Goal: Task Accomplishment & Management: Manage account settings

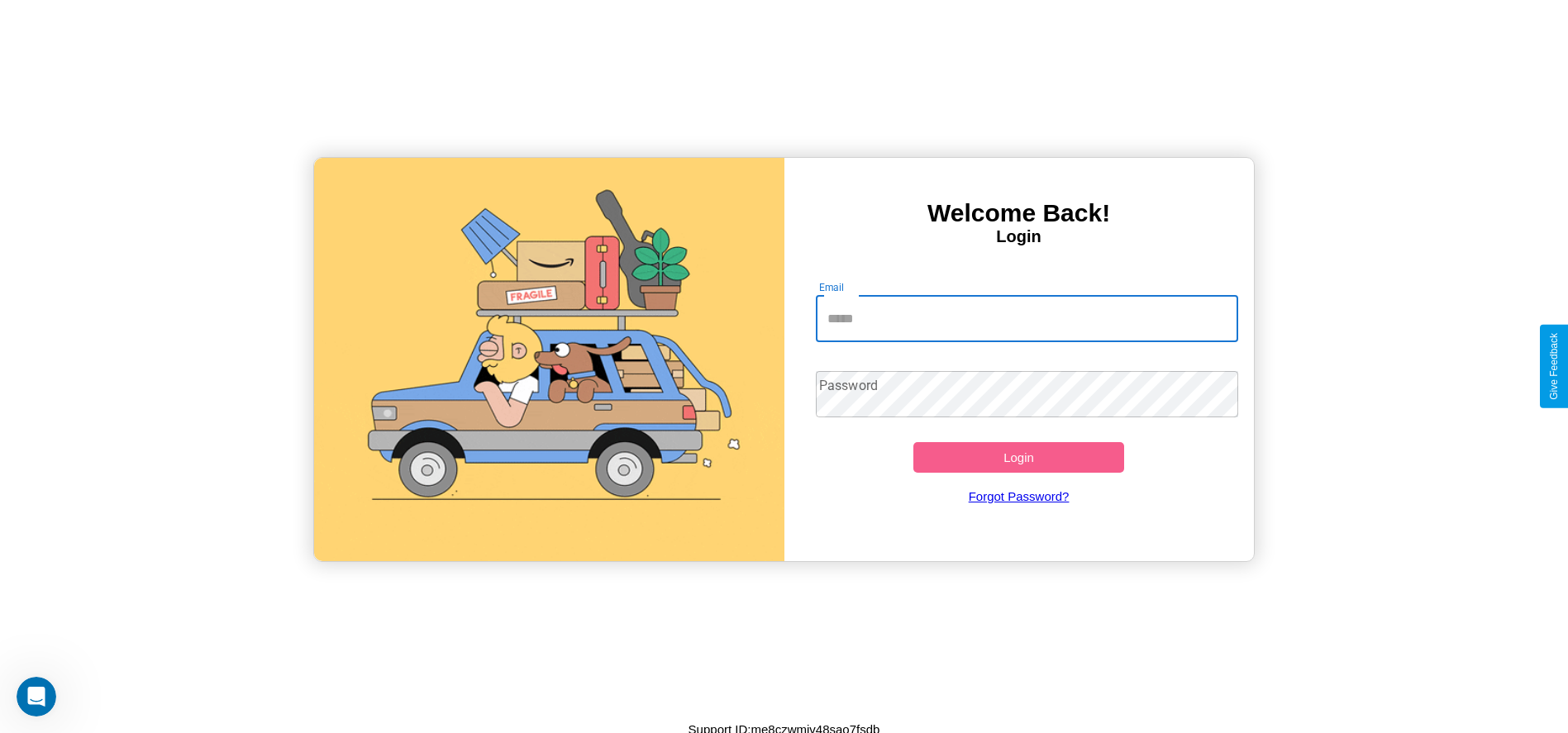
click at [1027, 318] on input "Email" at bounding box center [1027, 318] width 423 height 46
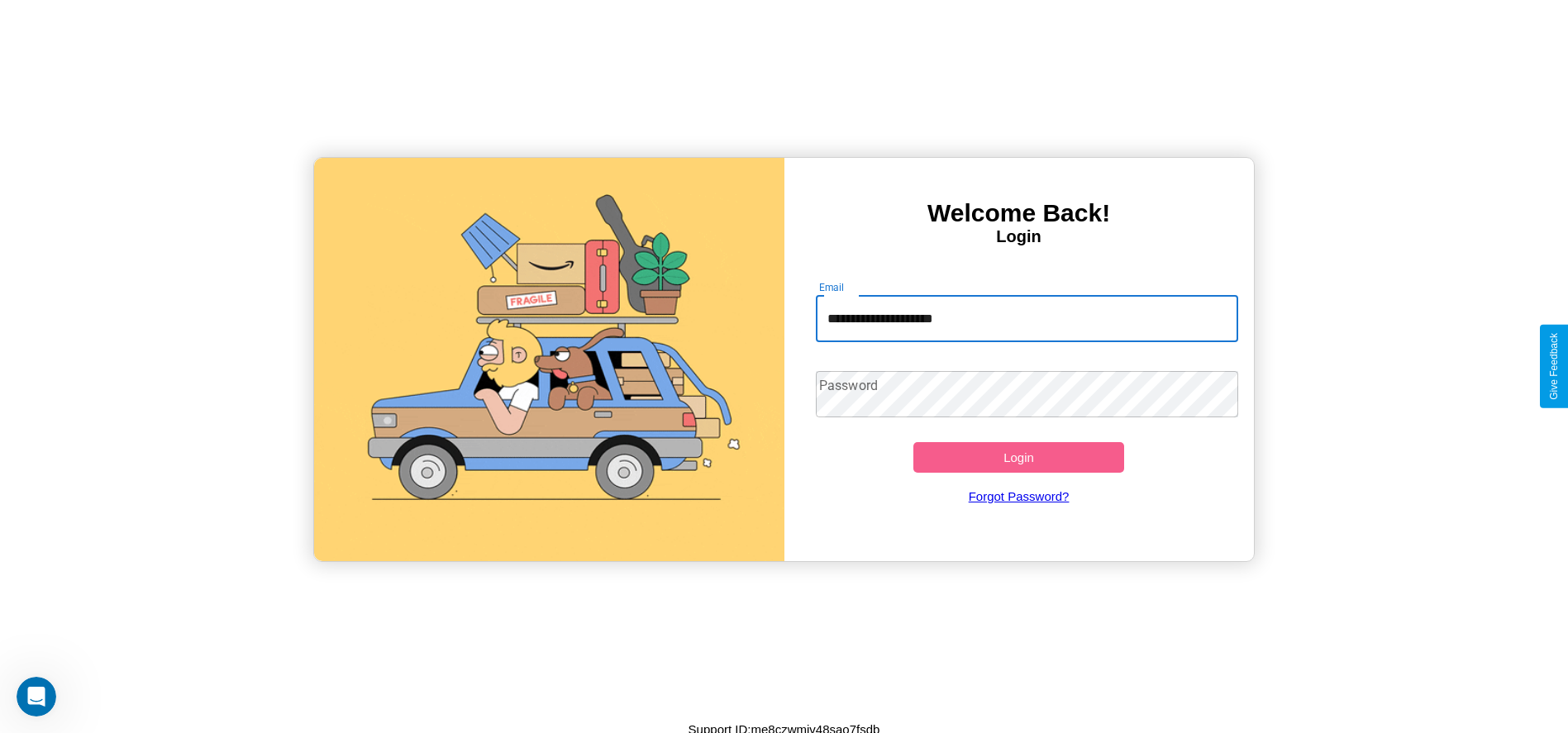
type input "**********"
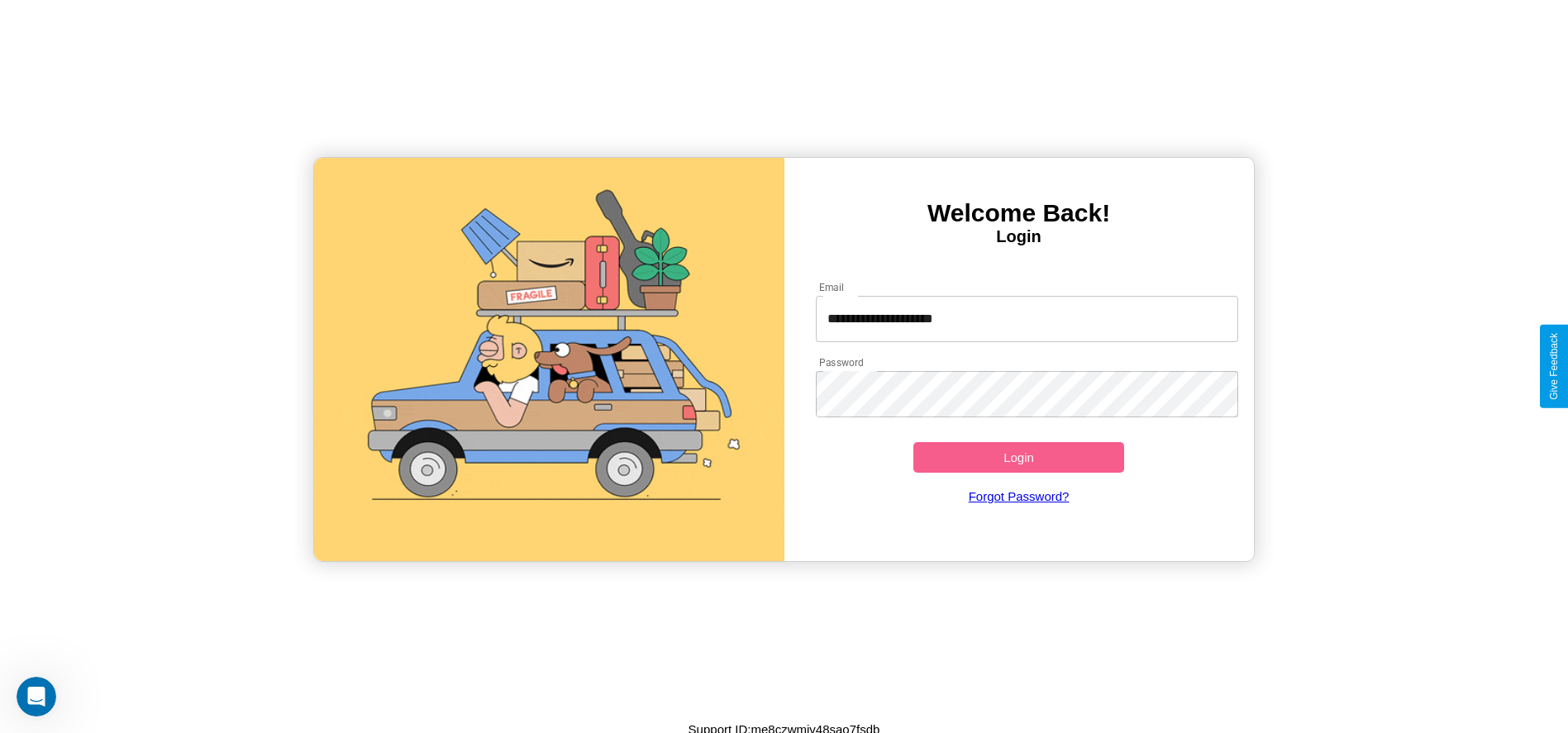
click at [1018, 457] on button "Login" at bounding box center [1018, 457] width 211 height 30
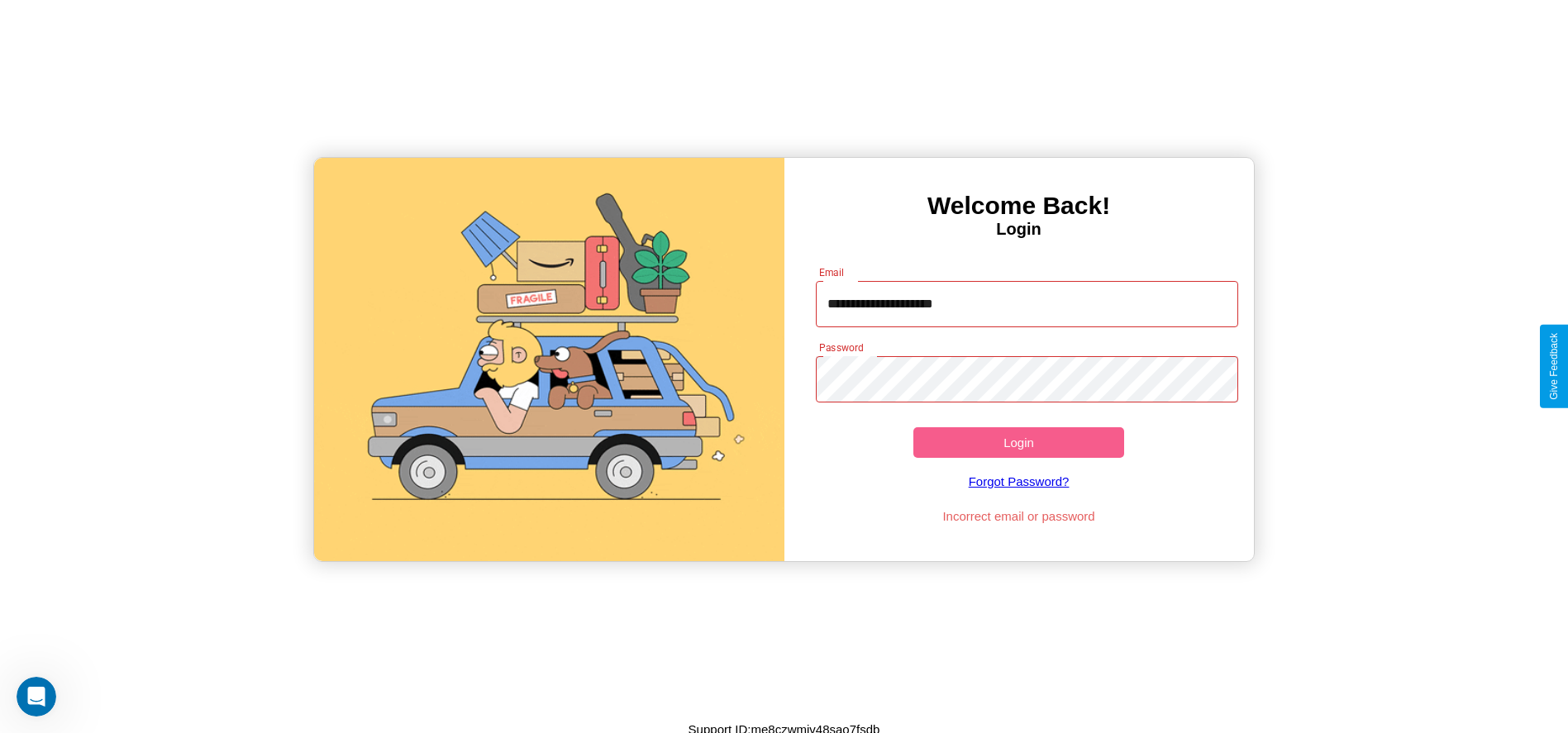
click at [1018, 443] on button "Login" at bounding box center [1018, 442] width 211 height 30
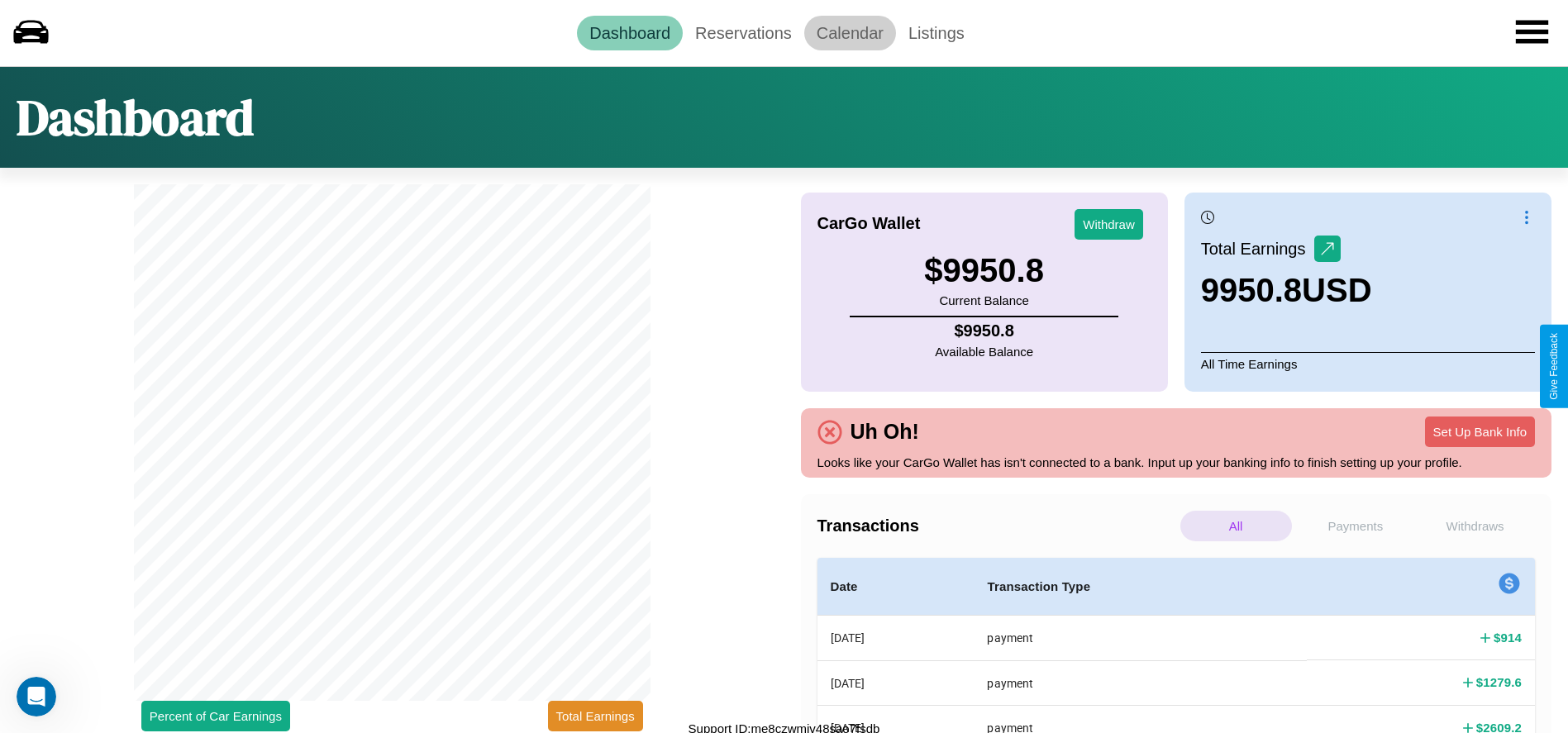
click at [850, 32] on link "Calendar" at bounding box center [851, 33] width 92 height 35
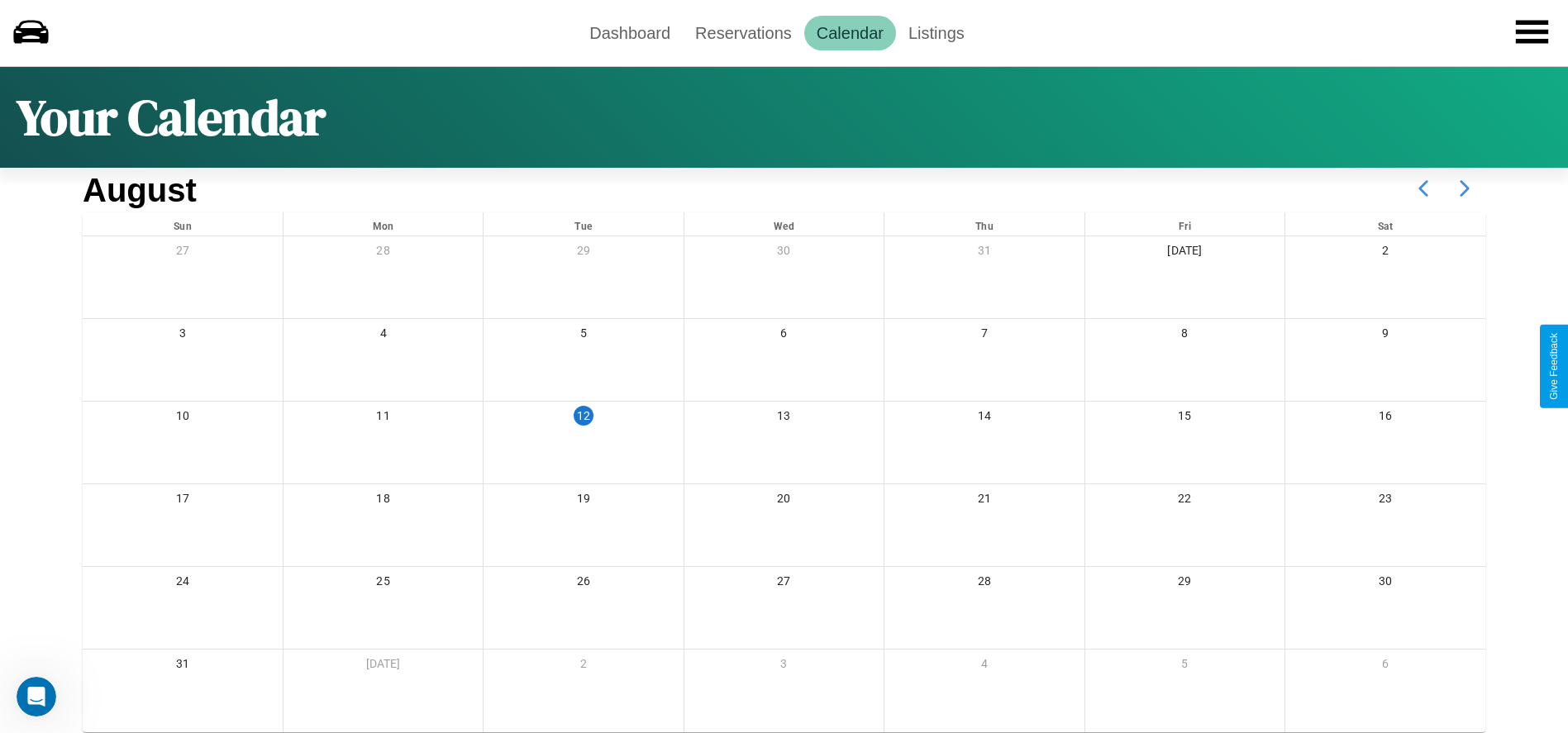
click at [1465, 189] on icon at bounding box center [1465, 189] width 42 height 42
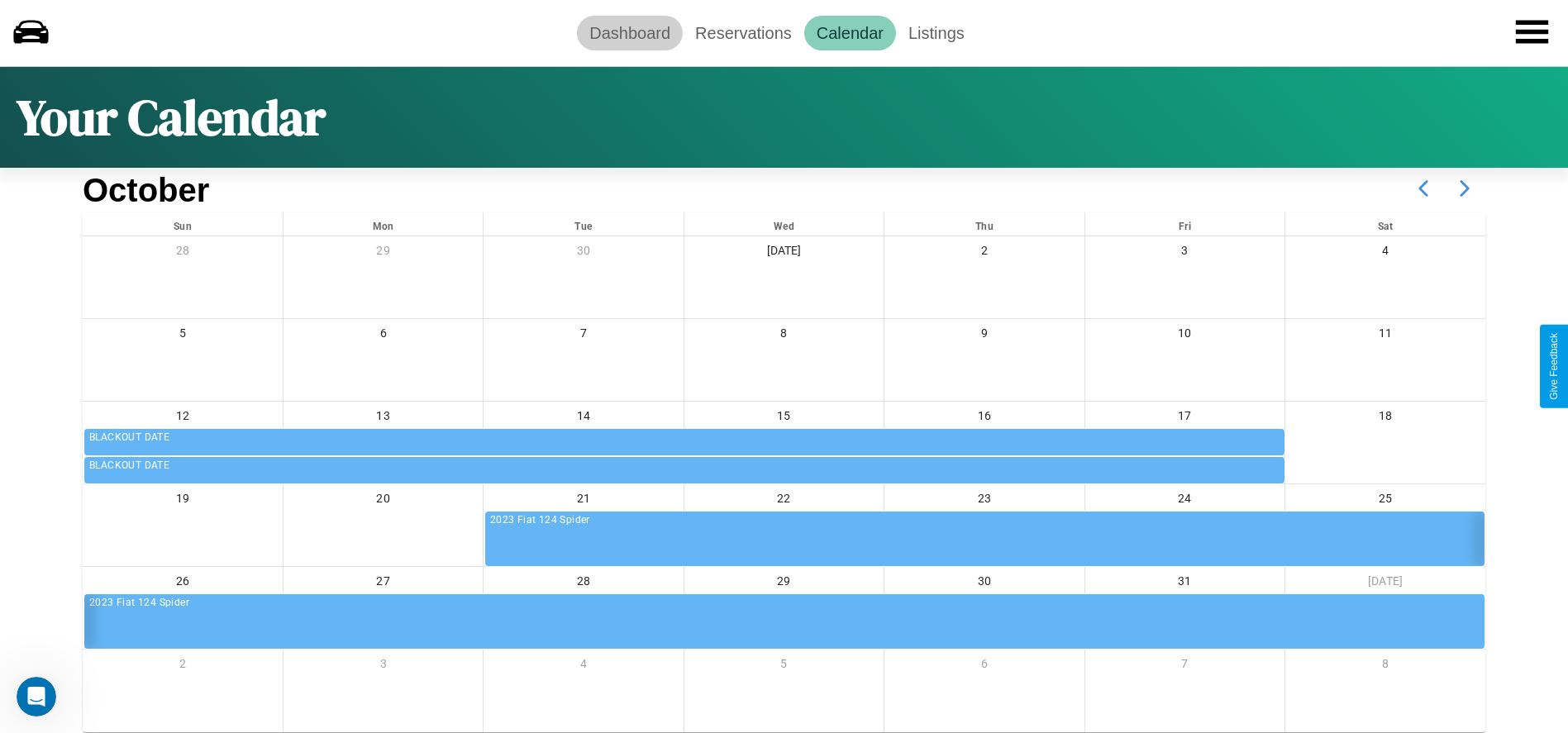
click at [630, 32] on link "Dashboard" at bounding box center [631, 33] width 106 height 35
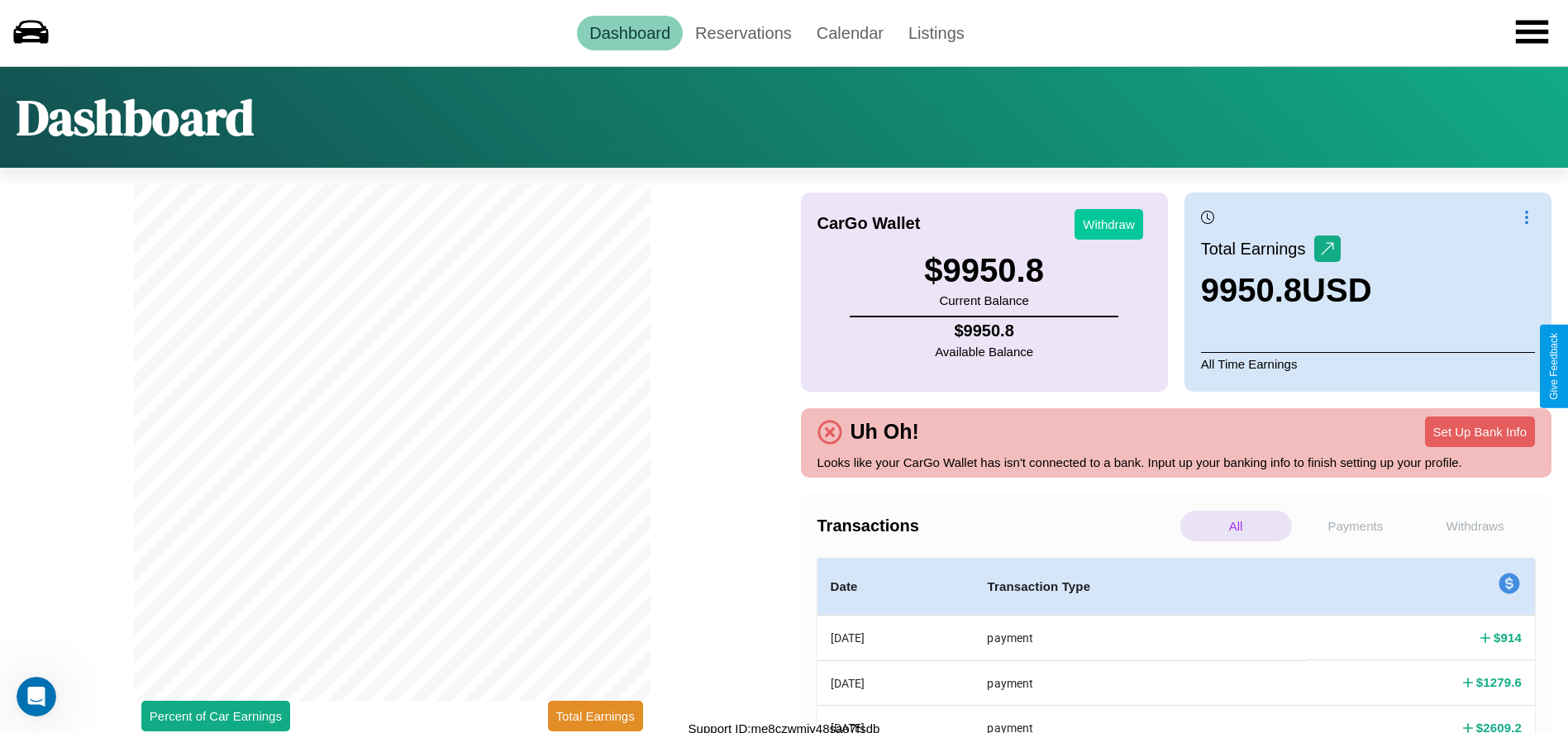
click at [1109, 224] on button "Withdraw" at bounding box center [1109, 223] width 69 height 30
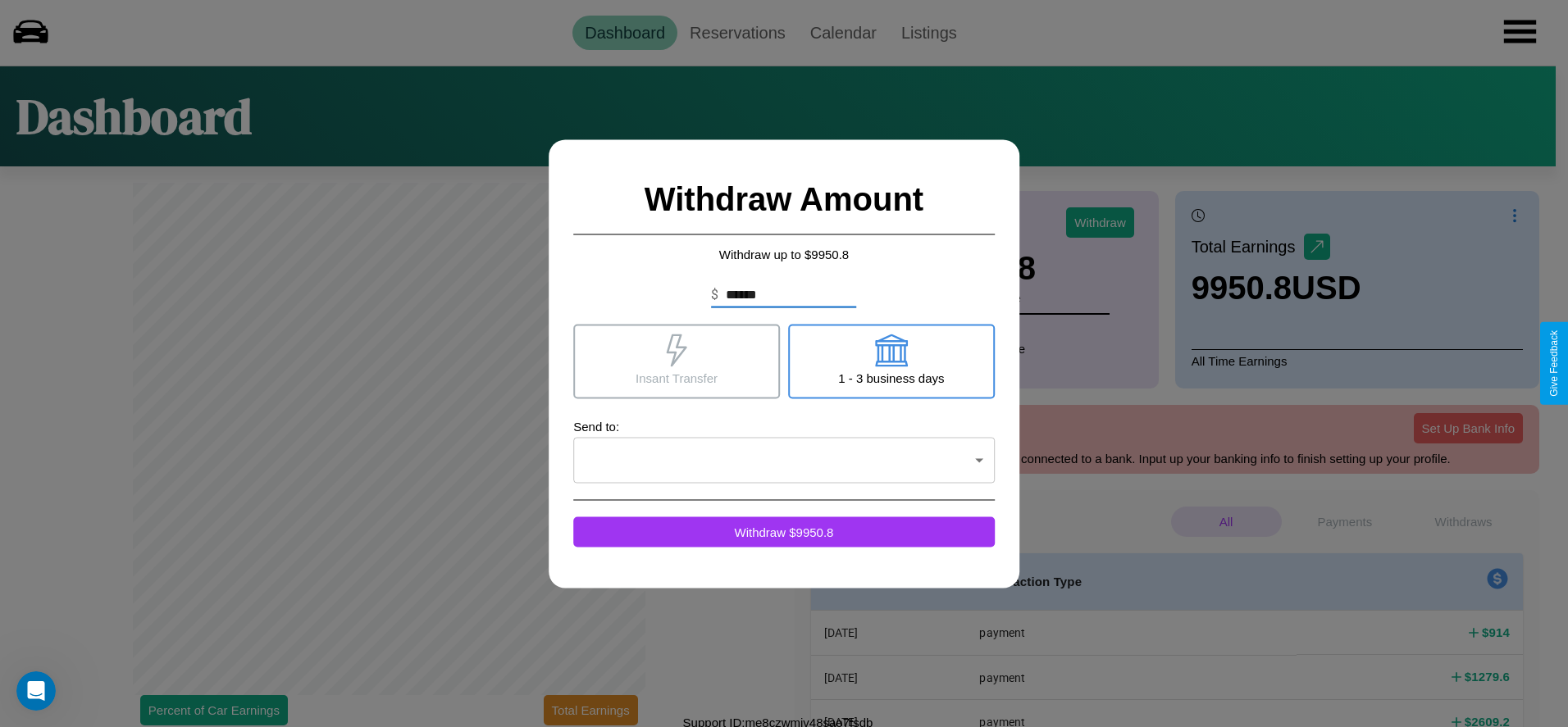
click at [676, 360] on icon at bounding box center [676, 350] width 33 height 33
